Goal: Information Seeking & Learning: Find specific fact

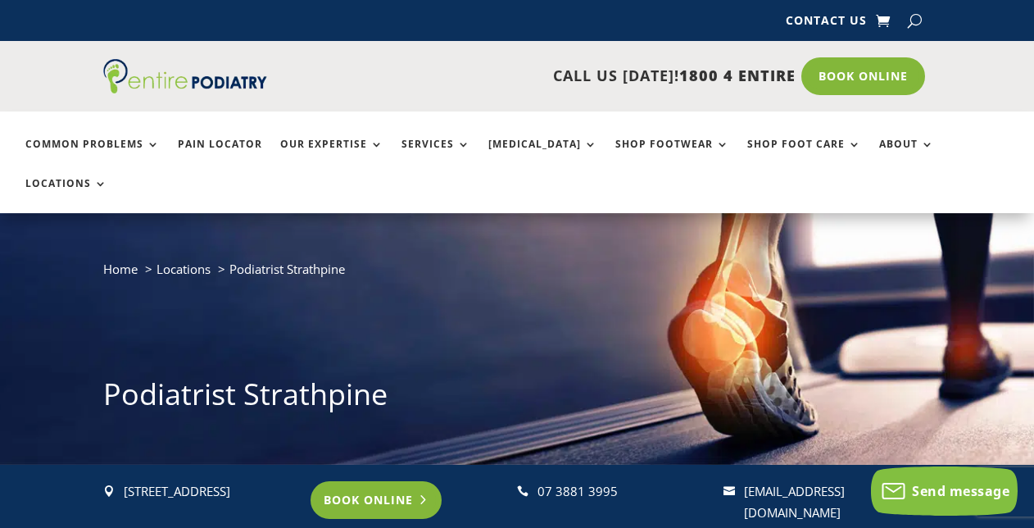
click at [362, 481] on link "Book Online" at bounding box center [377, 500] width 132 height 38
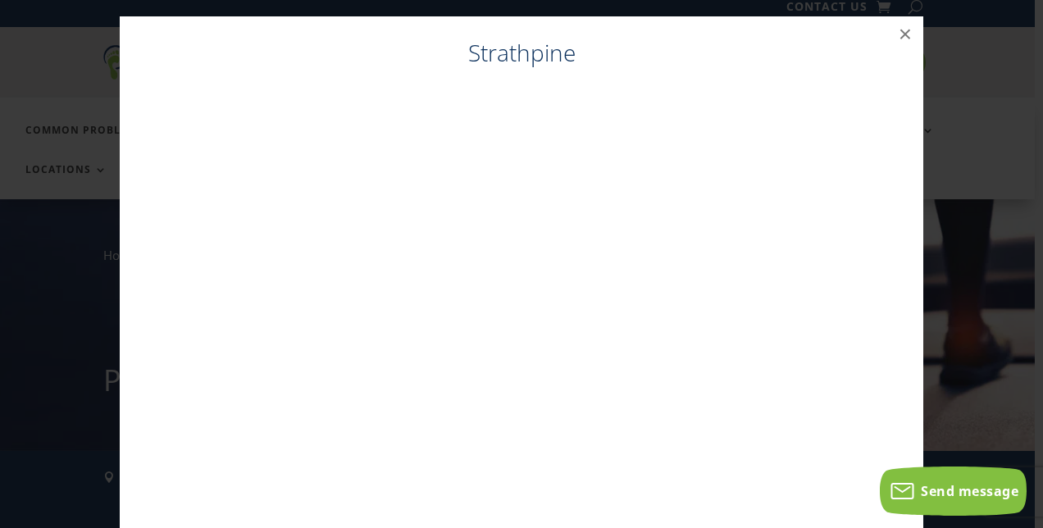
scroll to position [16, 0]
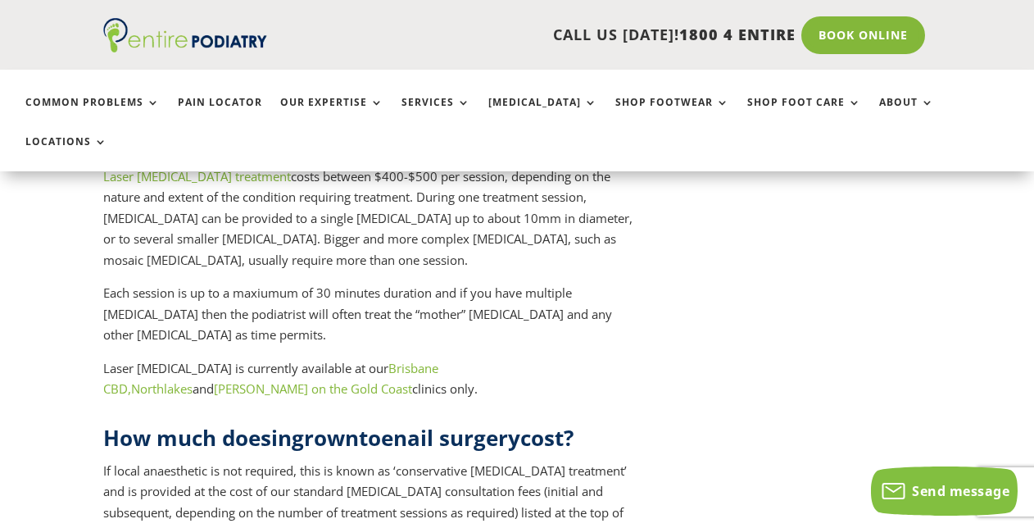
scroll to position [2980, 0]
click at [498, 460] on p "If local anaesthetic is not required, this is known as ‘conservative [MEDICAL_D…" at bounding box center [371, 508] width 537 height 96
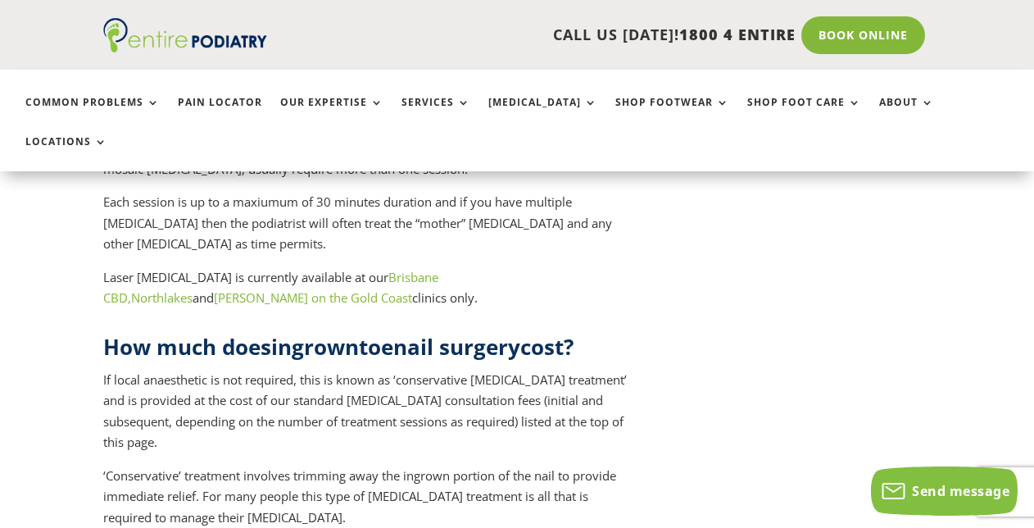
scroll to position [3136, 0]
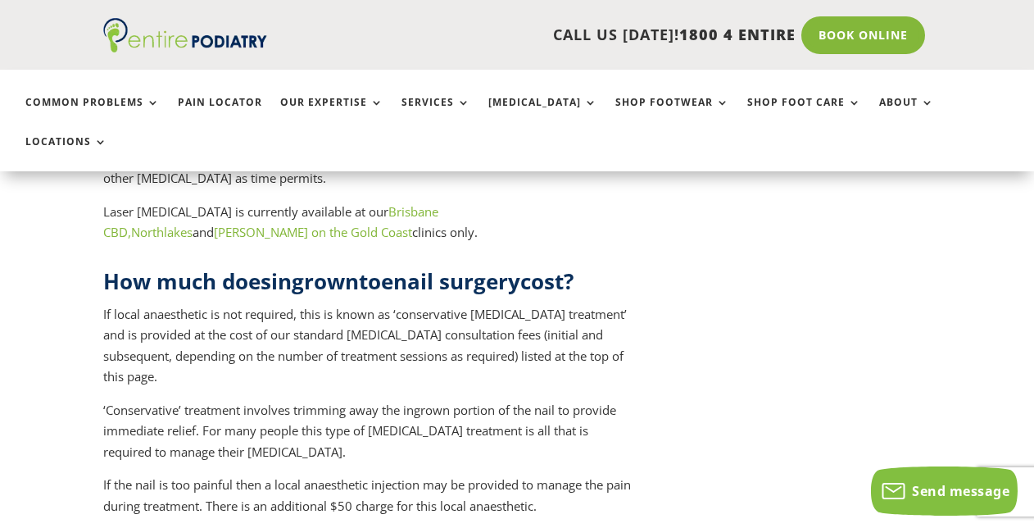
click at [631, 400] on p "‘Conservative’ treatment involves trimming away the ingrown portion of the nail…" at bounding box center [371, 437] width 537 height 75
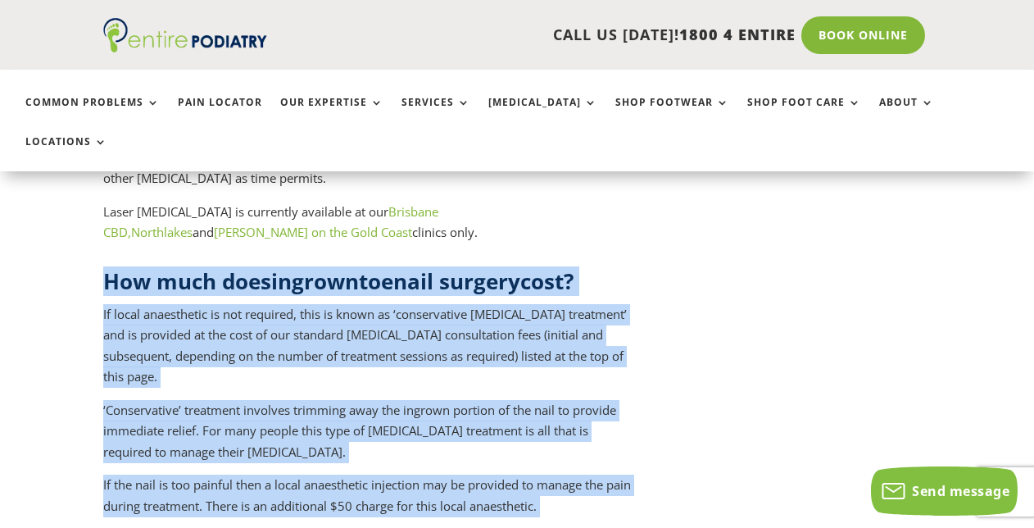
drag, startPoint x: 94, startPoint y: 150, endPoint x: 407, endPoint y: 485, distance: 458.1
copy div "How much does ingrown toenail surgery cost? If local anaesthetic is not require…"
click at [622, 400] on p "‘Conservative’ treatment involves trimming away the ingrown portion of the nail…" at bounding box center [371, 437] width 537 height 75
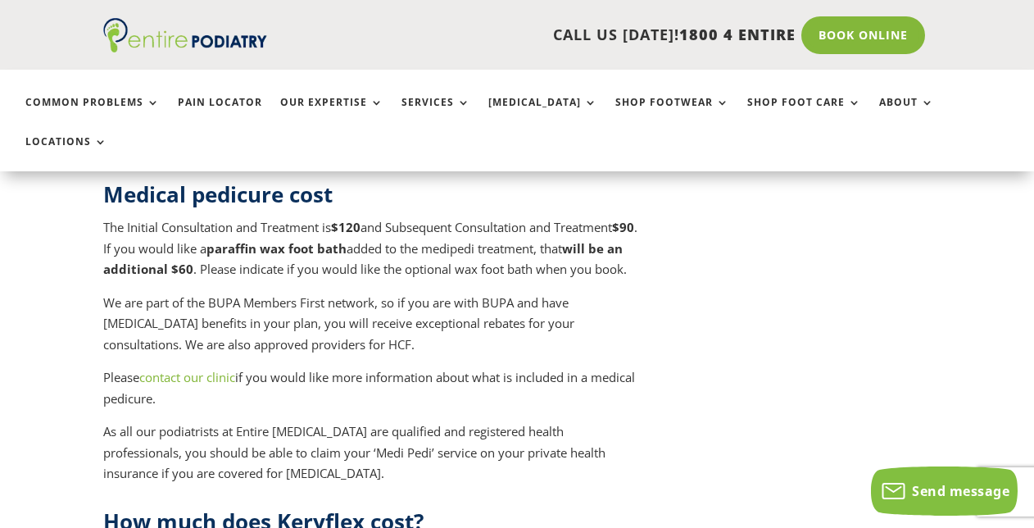
scroll to position [7250, 0]
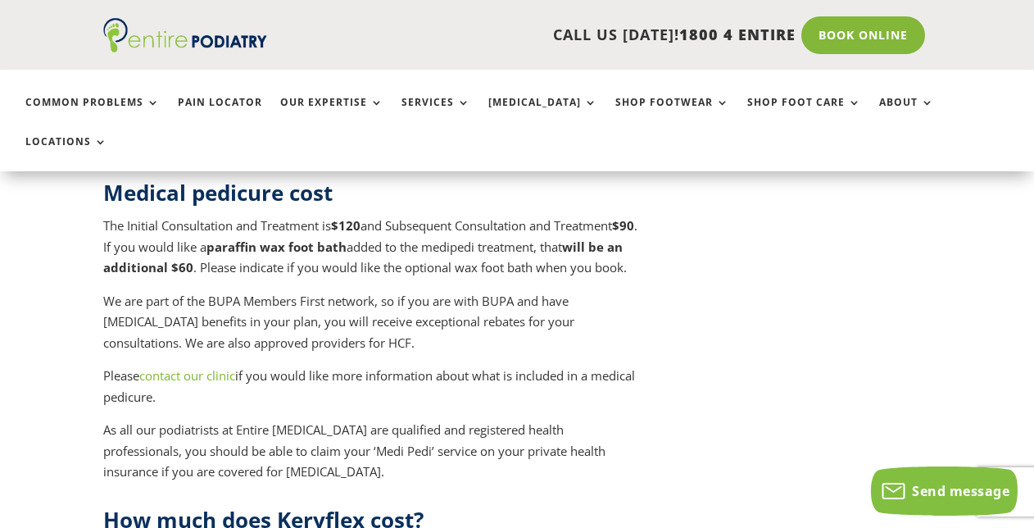
click at [569, 344] on p "We are part of the BUPA Members First network, so if you are with BUPA and have…" at bounding box center [371, 328] width 537 height 75
